Goal: Task Accomplishment & Management: Manage account settings

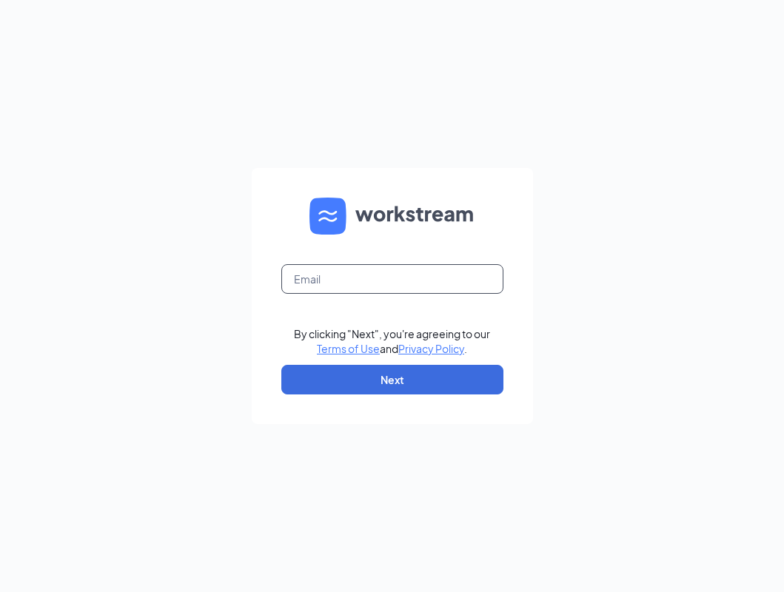
click at [395, 284] on input "text" at bounding box center [392, 279] width 222 height 30
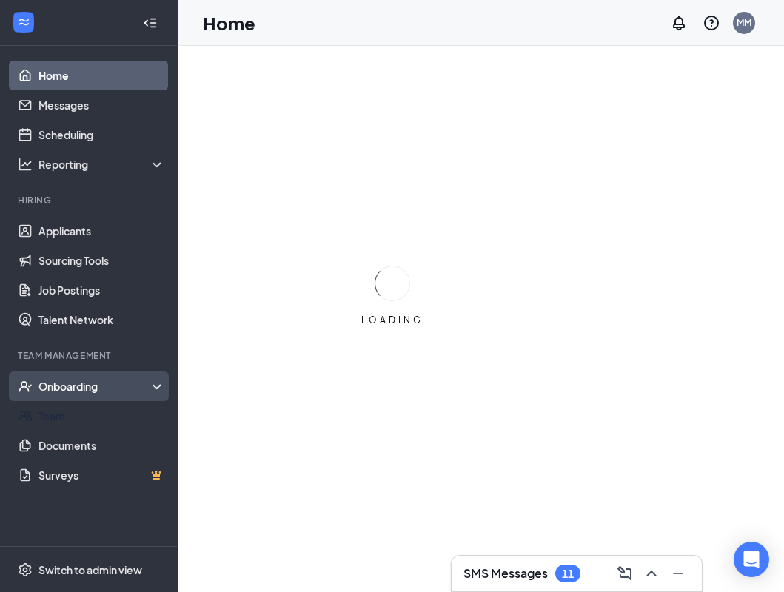
click at [104, 389] on div "Onboarding" at bounding box center [96, 386] width 114 height 15
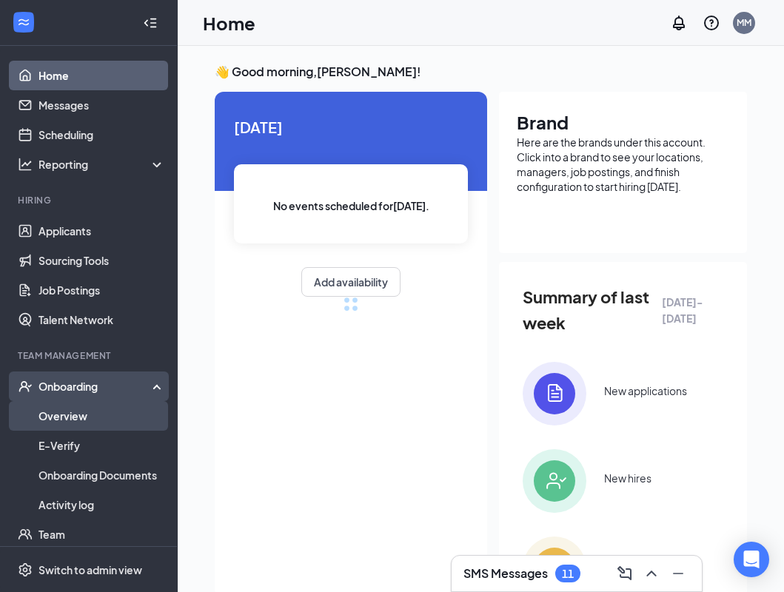
click at [100, 426] on link "Overview" at bounding box center [102, 416] width 127 height 30
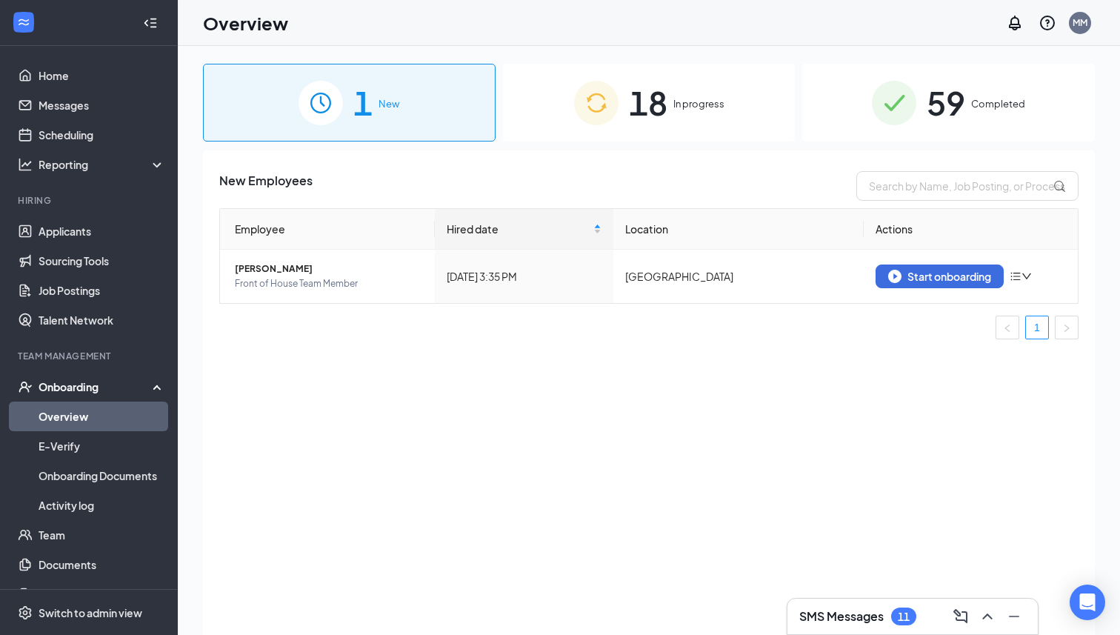
click at [601, 132] on div "18 In progress" at bounding box center [649, 103] width 293 height 78
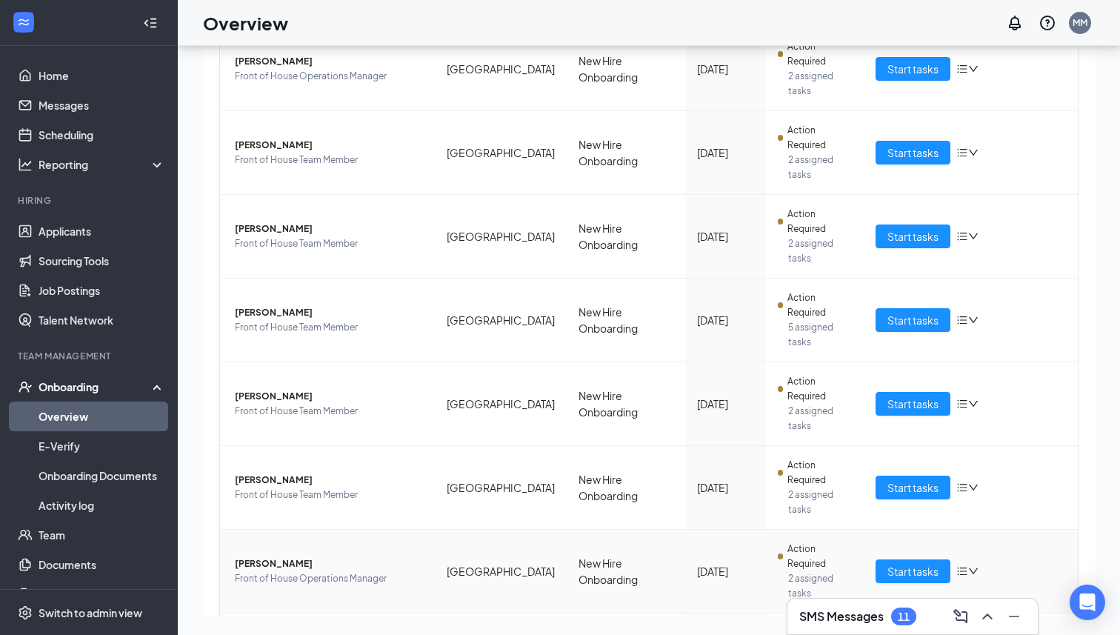
scroll to position [207, 0]
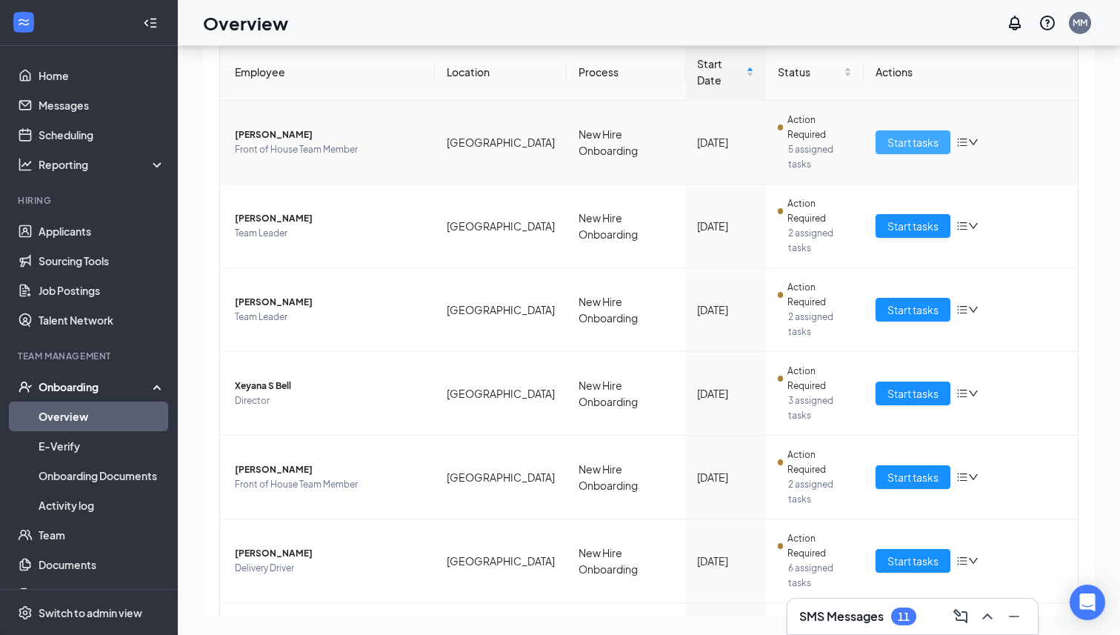
click at [784, 130] on button "Start tasks" at bounding box center [912, 142] width 75 height 24
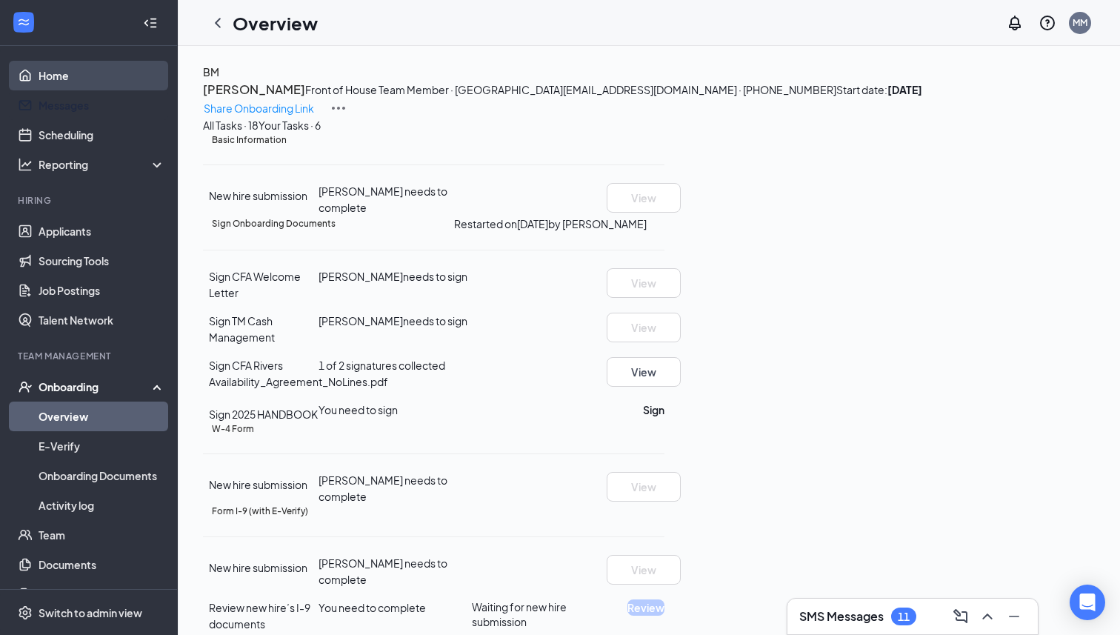
click at [124, 84] on link "Home" at bounding box center [102, 76] width 127 height 30
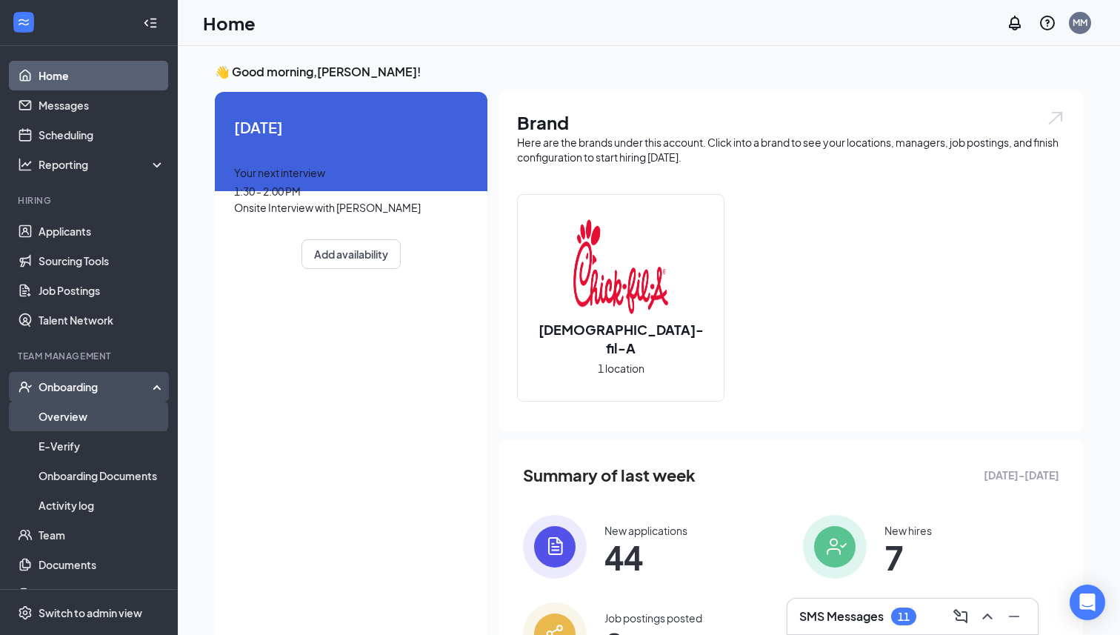
click at [58, 420] on link "Overview" at bounding box center [102, 416] width 127 height 30
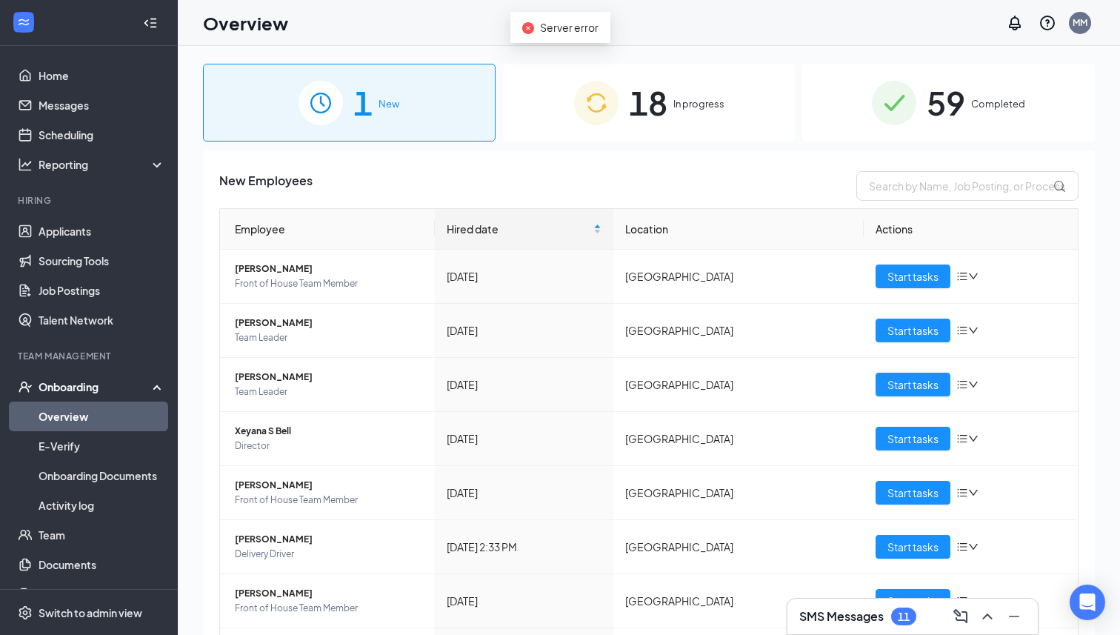
click at [691, 116] on div "18 In progress" at bounding box center [649, 103] width 293 height 78
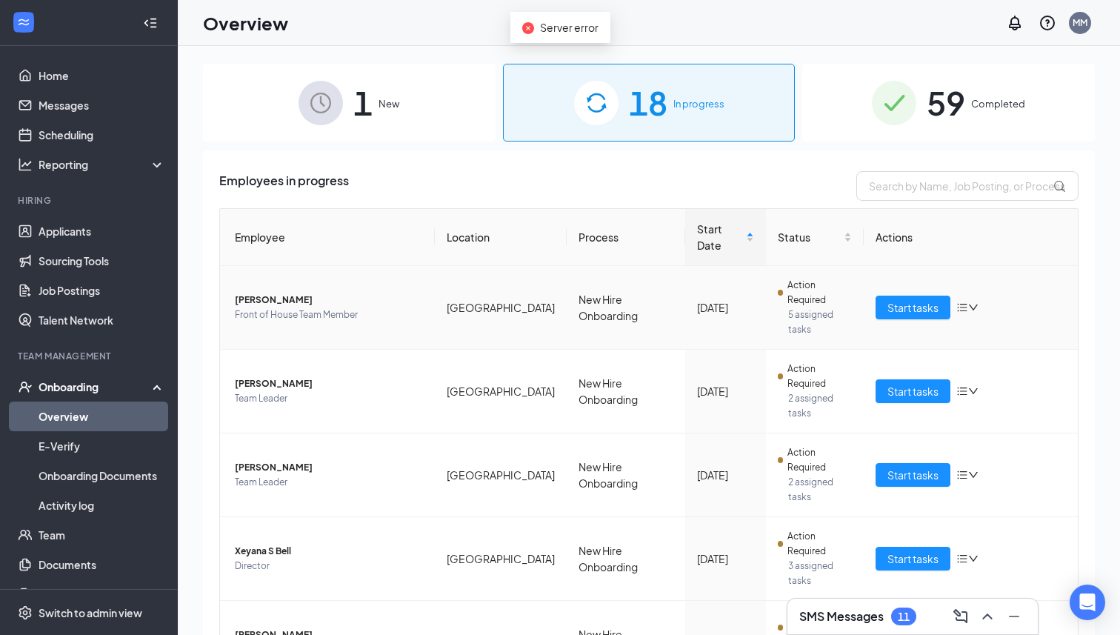
click at [412, 307] on span "Front of House Team Member" at bounding box center [329, 314] width 188 height 15
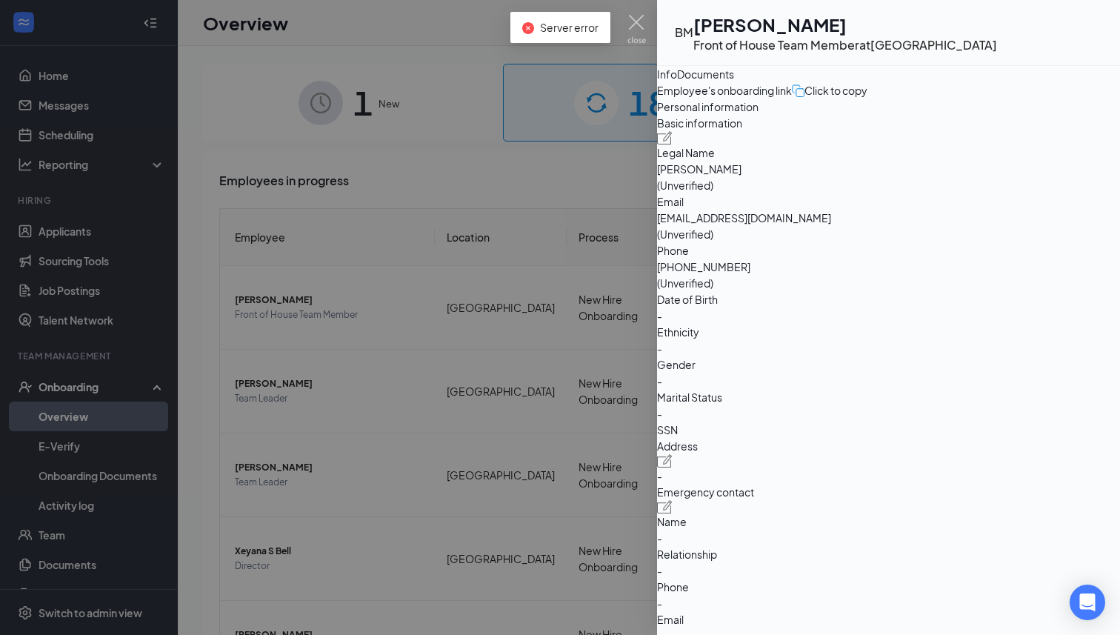
click at [784, 33] on icon "ExternalLink" at bounding box center [1102, 33] width 0 height 0
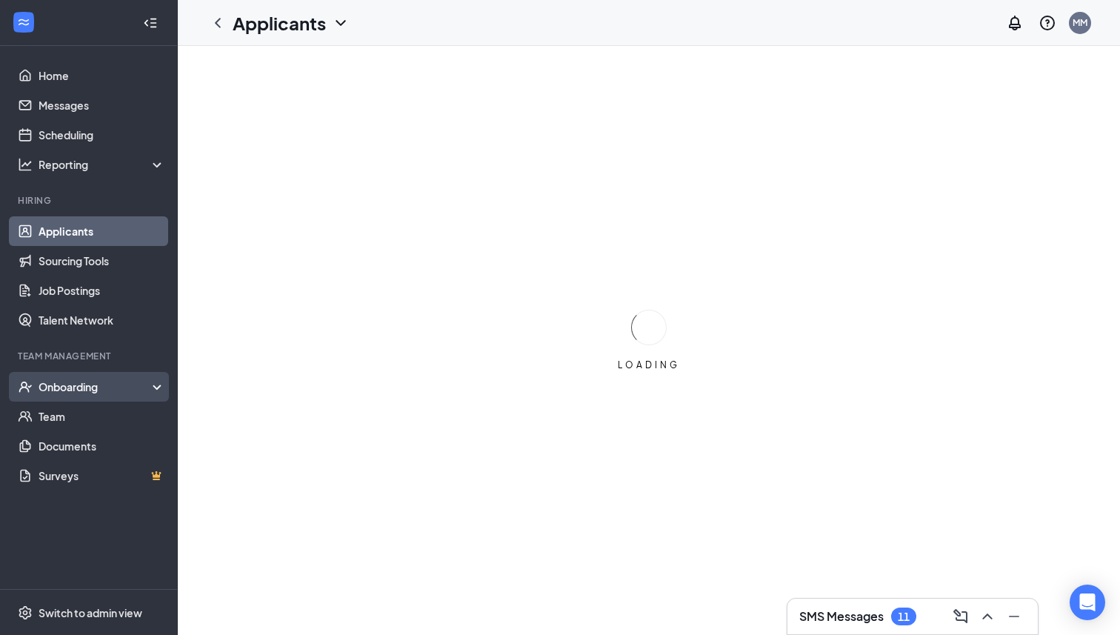
click at [99, 387] on div "Onboarding" at bounding box center [96, 386] width 114 height 15
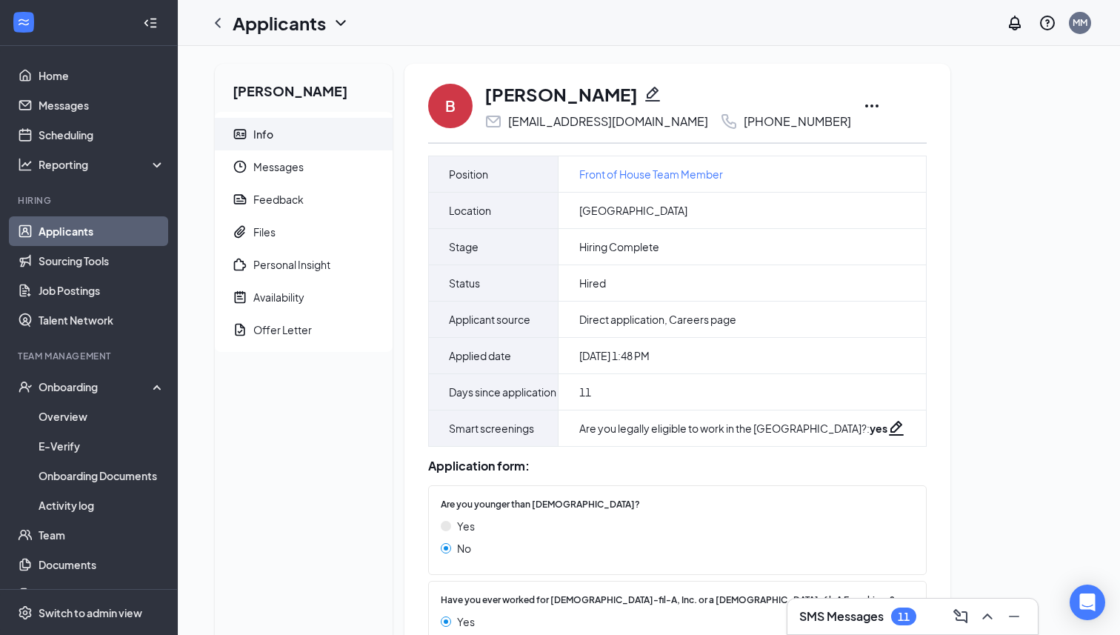
click at [258, 444] on div "[PERSON_NAME] Info Messages Feedback Files Personal Insight Availability Offer …" at bounding box center [304, 462] width 178 height 797
click at [305, 324] on div "Offer Letter" at bounding box center [282, 329] width 59 height 15
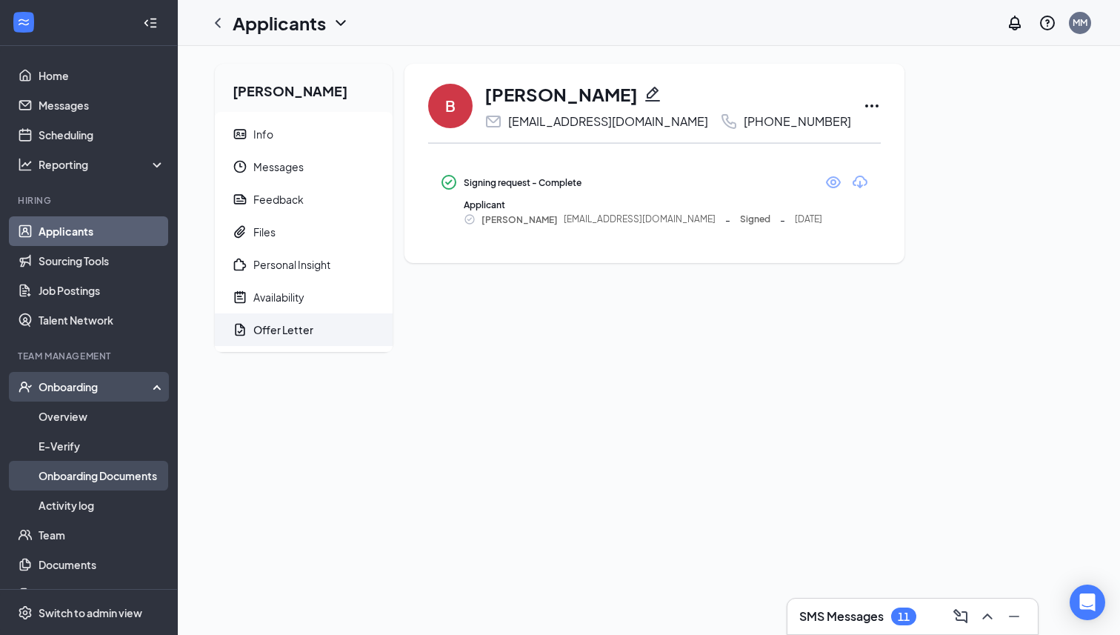
click at [99, 484] on link "Onboarding Documents" at bounding box center [102, 476] width 127 height 30
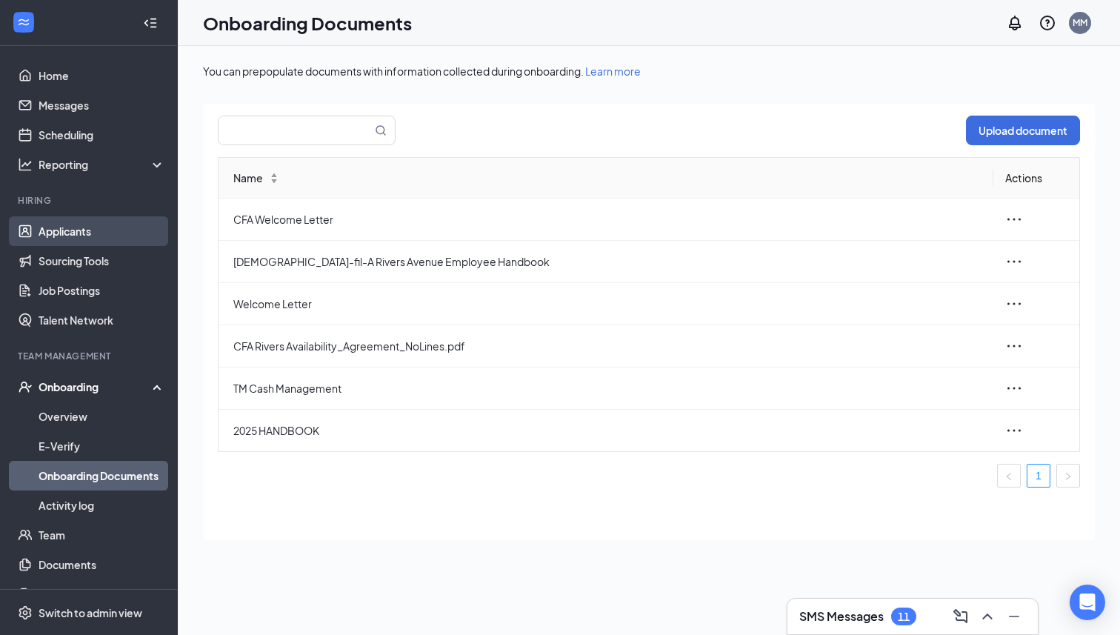
click at [107, 235] on link "Applicants" at bounding box center [102, 231] width 127 height 30
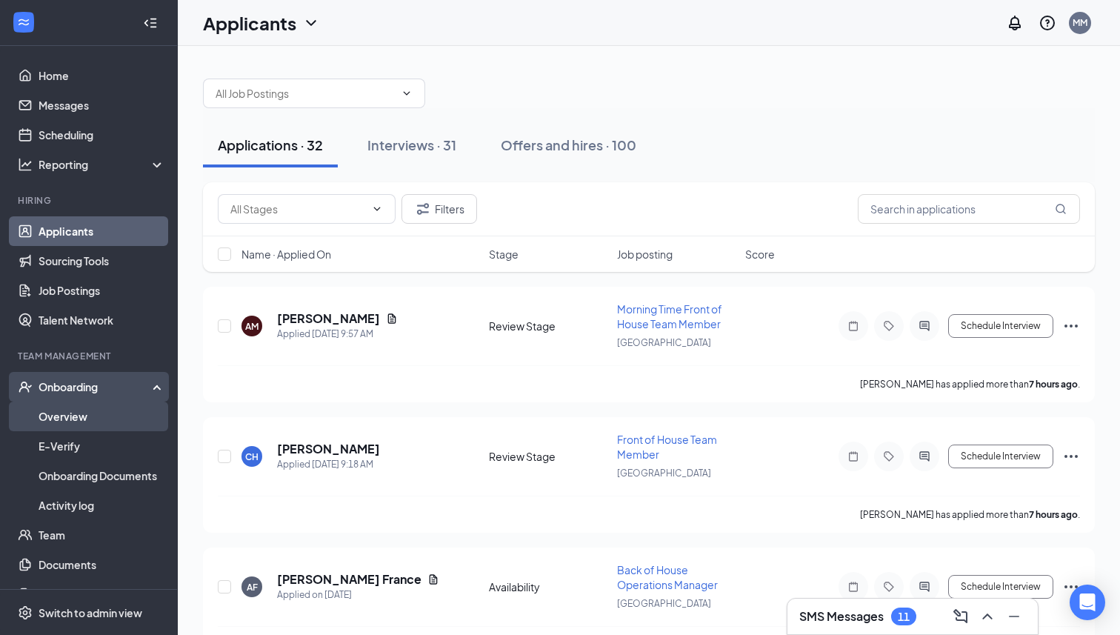
click at [138, 420] on link "Overview" at bounding box center [102, 416] width 127 height 30
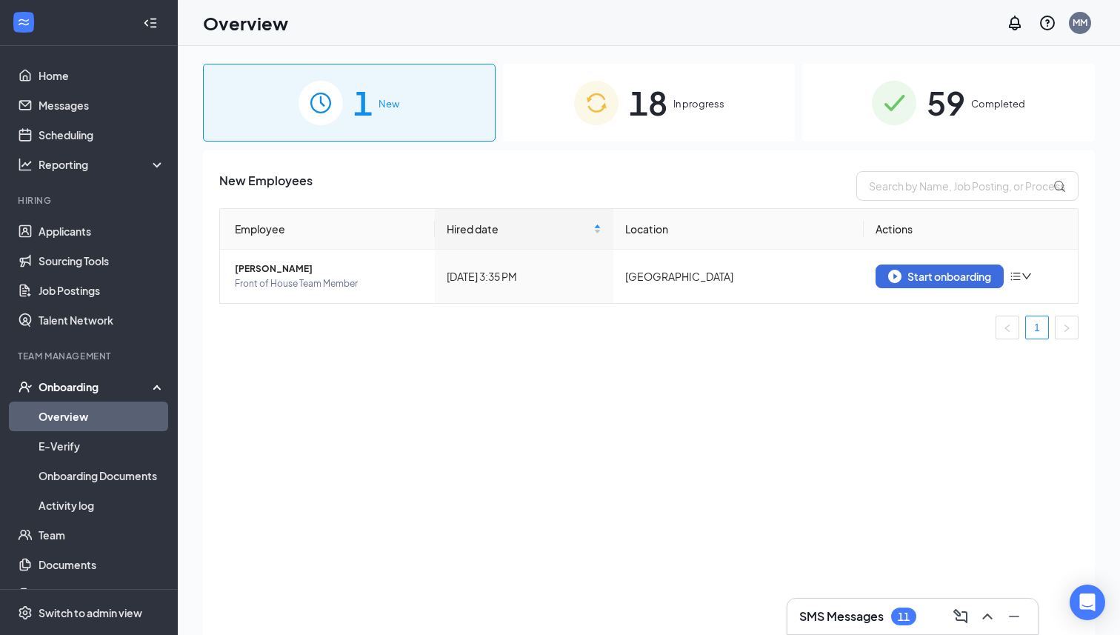
click at [707, 127] on div "18 In progress" at bounding box center [649, 103] width 293 height 78
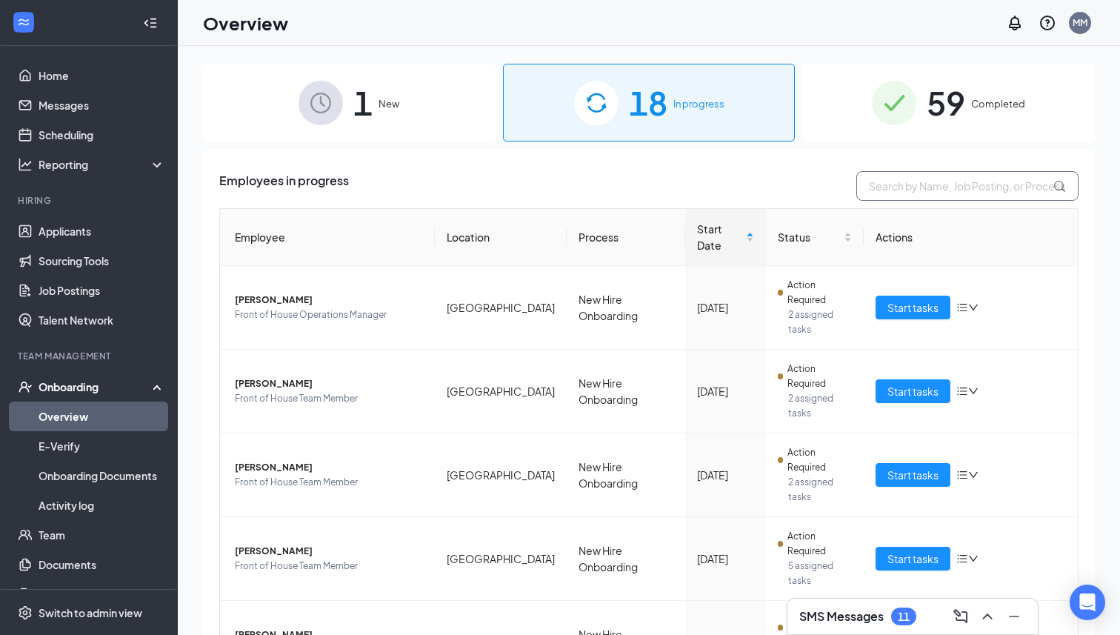
click at [915, 188] on input "text" at bounding box center [967, 186] width 222 height 30
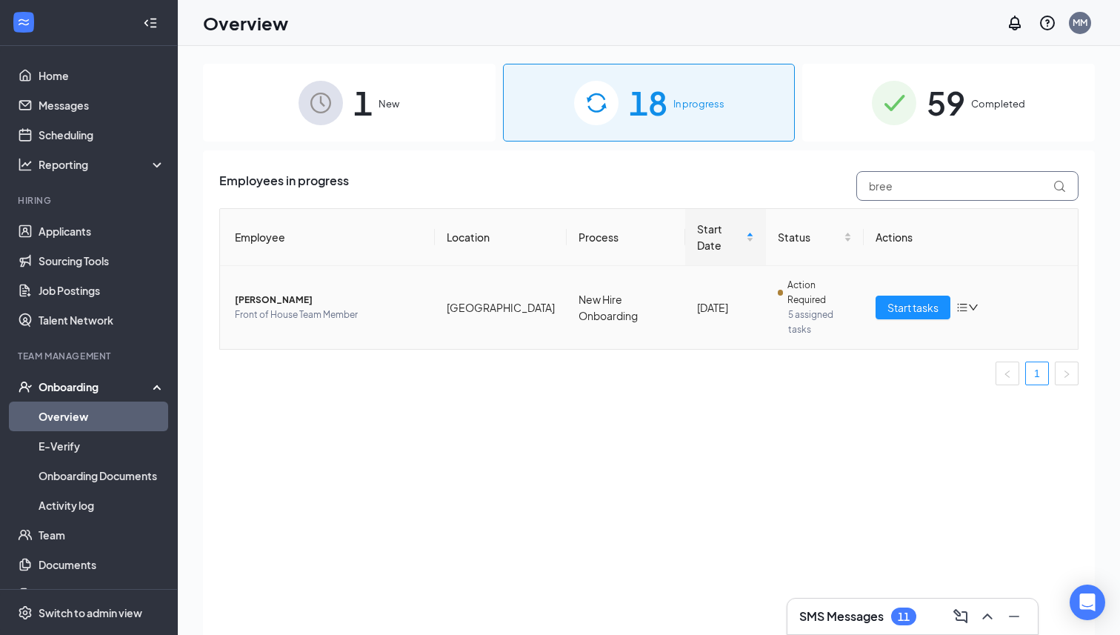
type input "bree"
click at [253, 293] on span "[PERSON_NAME]" at bounding box center [329, 300] width 188 height 15
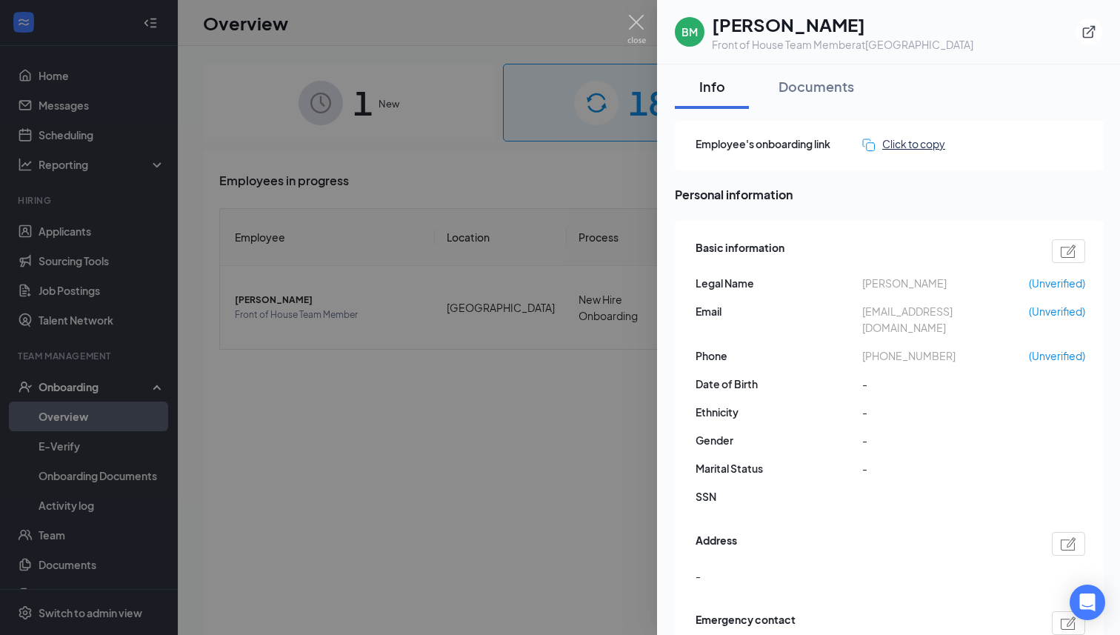
click at [904, 147] on div "Click to copy" at bounding box center [903, 144] width 83 height 16
click at [637, 21] on img at bounding box center [636, 29] width 19 height 29
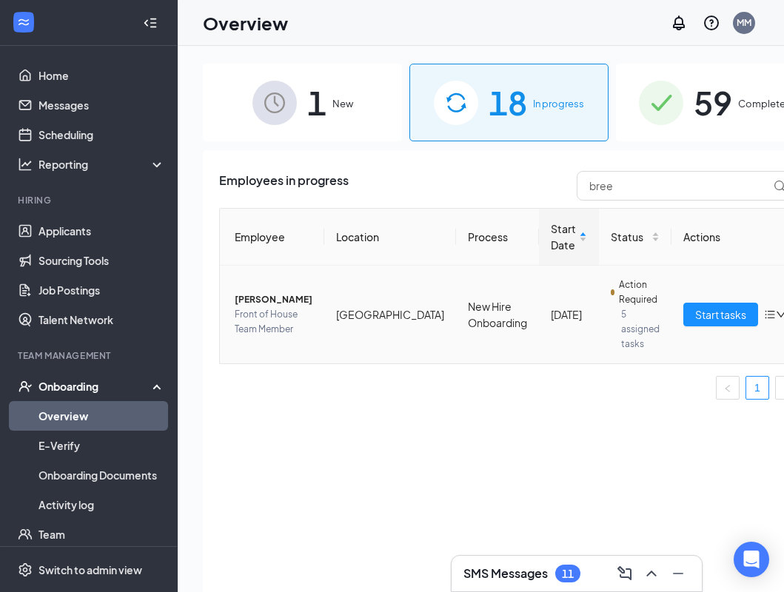
click at [267, 301] on span "[PERSON_NAME]" at bounding box center [274, 300] width 78 height 15
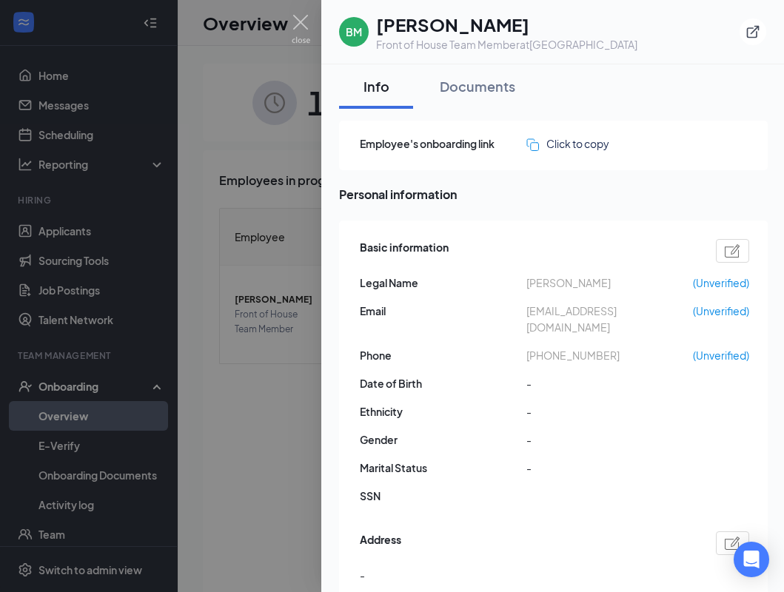
click at [287, 13] on div at bounding box center [392, 296] width 784 height 592
